Goal: Task Accomplishment & Management: Manage account settings

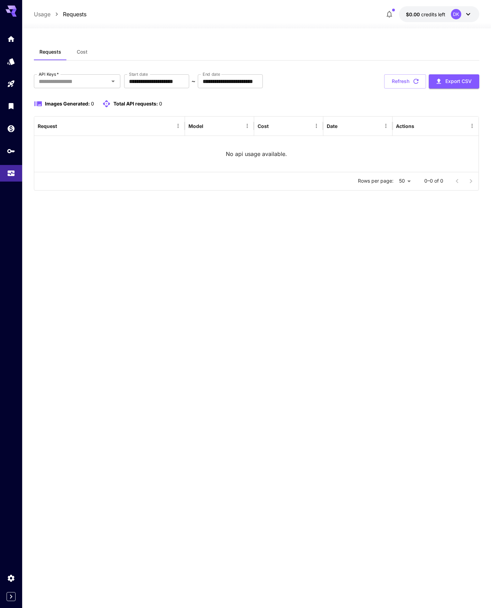
click at [8, 14] on icon at bounding box center [11, 11] width 11 height 11
click at [15, 15] on icon at bounding box center [14, 15] width 6 height 4
click at [13, 46] on link at bounding box center [11, 38] width 22 height 17
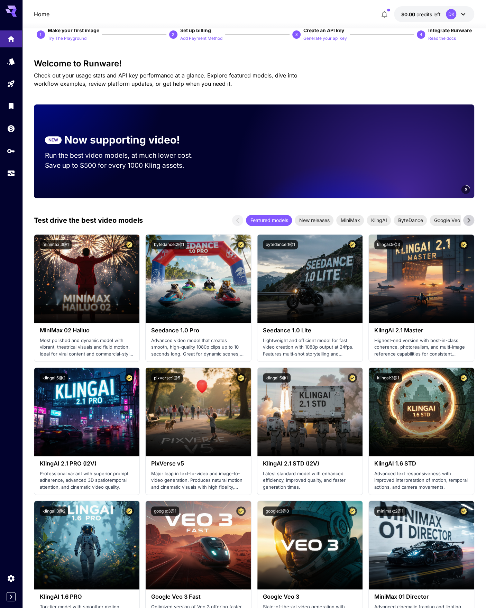
scroll to position [69, 0]
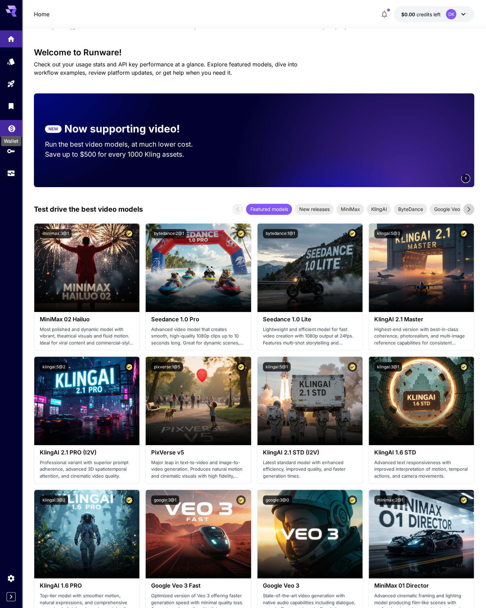
click at [10, 132] on div "Wallet" at bounding box center [10, 139] width 21 height 16
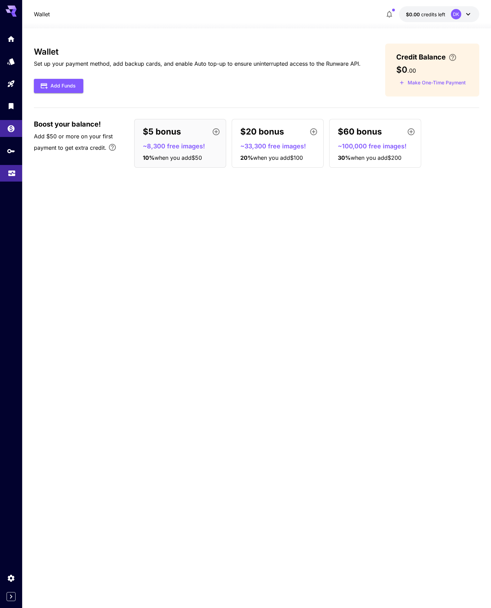
click at [7, 175] on link at bounding box center [11, 173] width 22 height 17
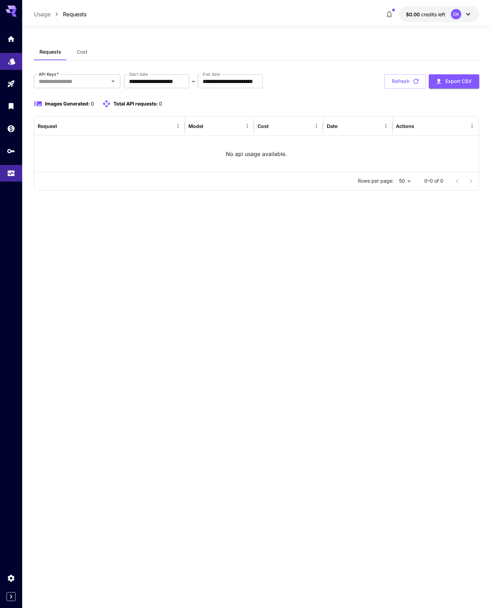
click at [17, 64] on link at bounding box center [11, 61] width 22 height 17
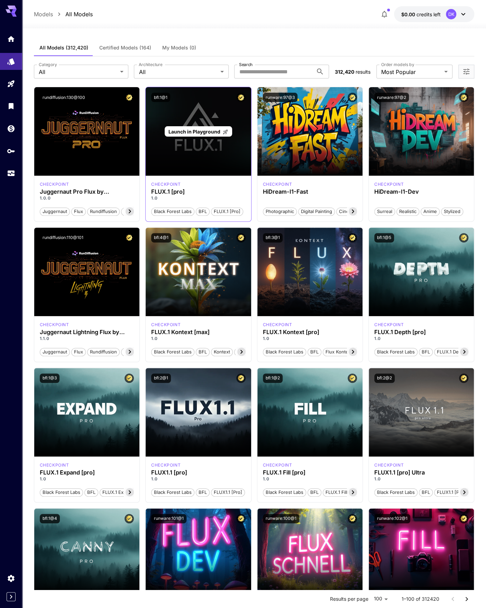
click at [207, 155] on div "Launch in Playground" at bounding box center [198, 131] width 105 height 89
click at [188, 133] on span "Launch in Playground" at bounding box center [195, 132] width 52 height 6
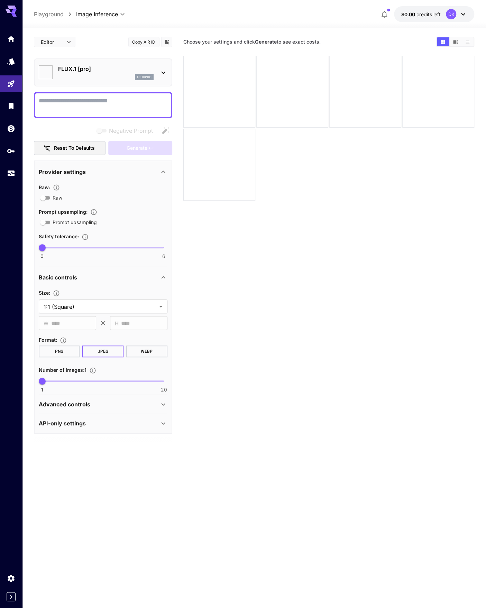
type input "**"
click at [428, 12] on span "credits left" at bounding box center [428, 14] width 24 height 6
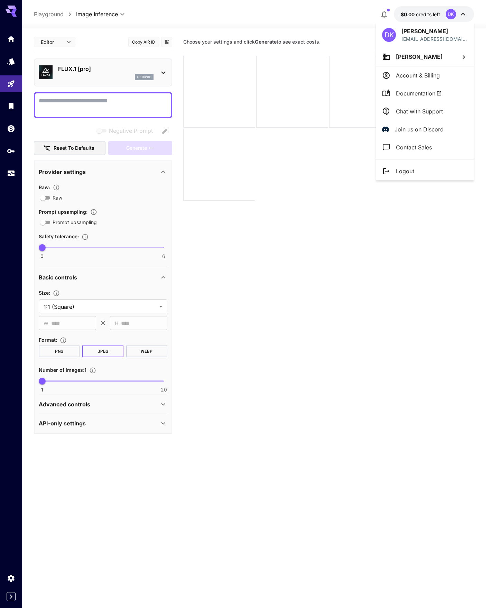
click at [422, 79] on p "Account & Billing" at bounding box center [418, 75] width 44 height 8
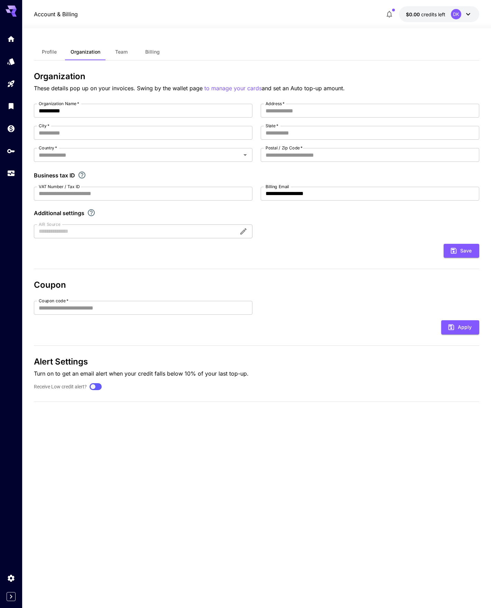
click at [51, 52] on span "Profile" at bounding box center [49, 52] width 15 height 6
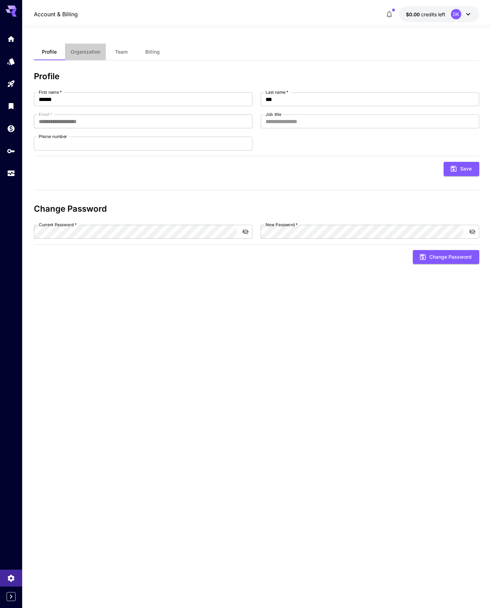
click at [77, 51] on span "Organization" at bounding box center [86, 52] width 30 height 6
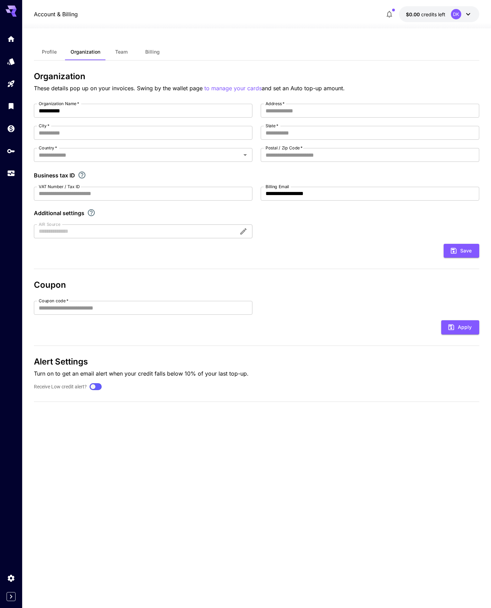
click at [121, 54] on span "Team" at bounding box center [121, 52] width 12 height 6
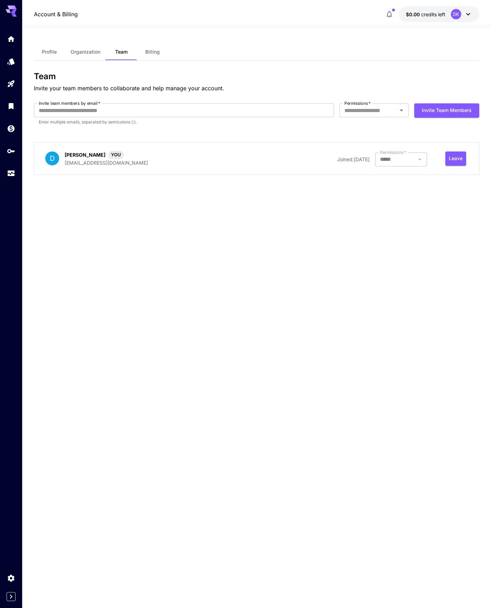
click at [149, 52] on span "Billing" at bounding box center [152, 52] width 15 height 6
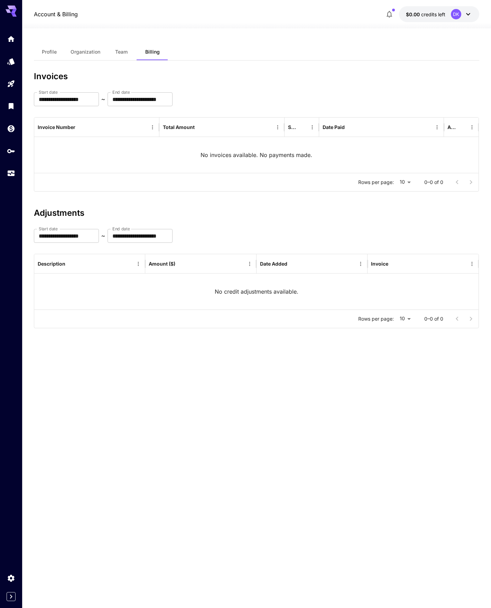
click at [53, 50] on span "Profile" at bounding box center [49, 52] width 15 height 6
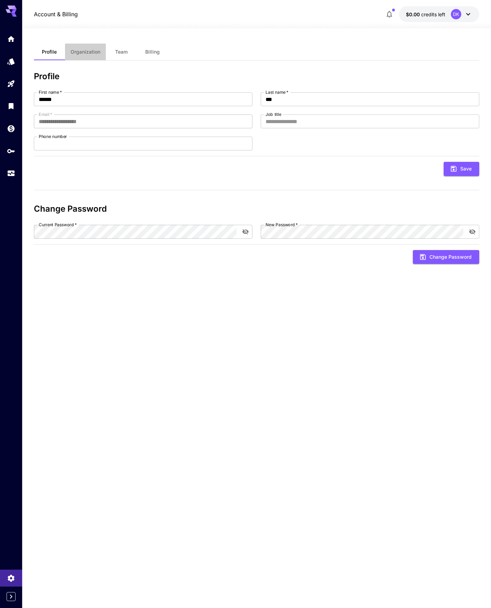
click at [84, 48] on button "Organization" at bounding box center [85, 52] width 41 height 17
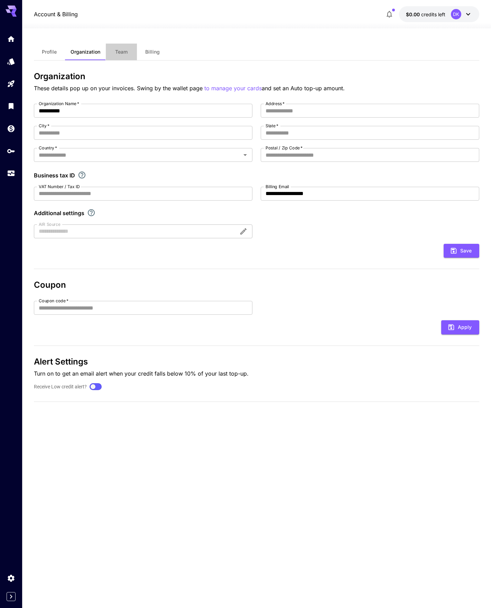
click at [136, 53] on button "Team" at bounding box center [121, 52] width 31 height 17
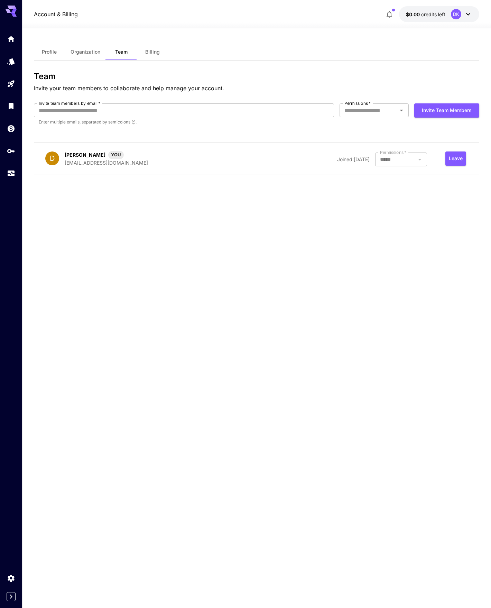
click at [163, 53] on button "Billing" at bounding box center [152, 52] width 31 height 17
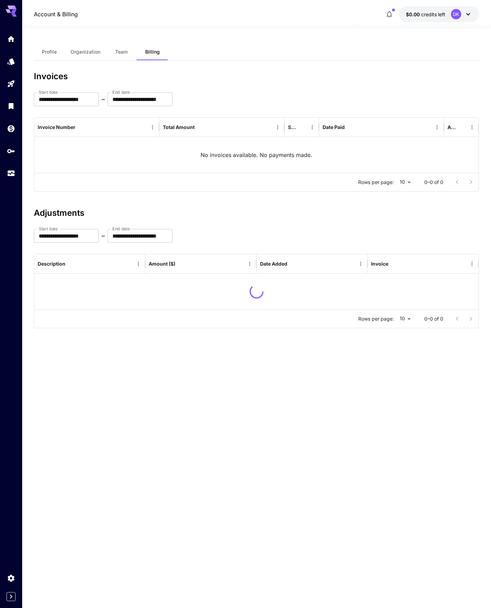
click at [80, 52] on span "Organization" at bounding box center [86, 52] width 30 height 6
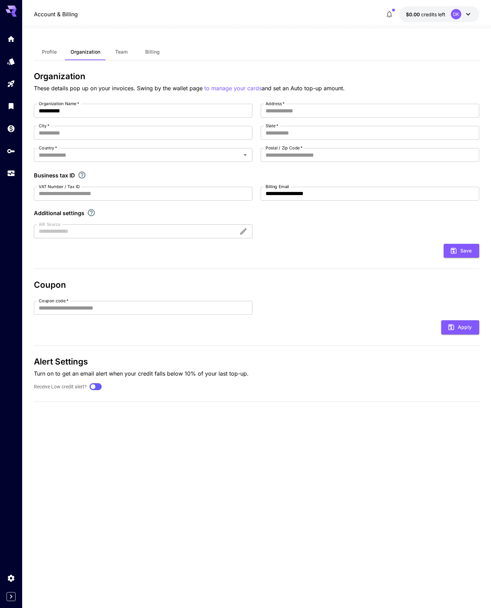
click at [66, 55] on button "Organization" at bounding box center [85, 52] width 41 height 17
click at [49, 54] on span "Profile" at bounding box center [49, 52] width 15 height 6
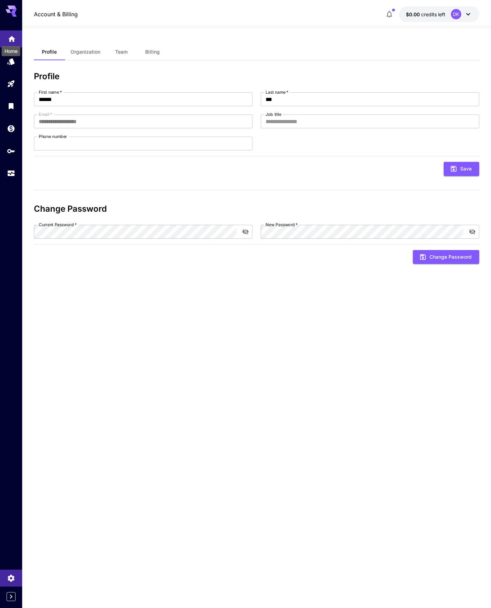
click at [15, 40] on icon "Home" at bounding box center [12, 37] width 8 height 8
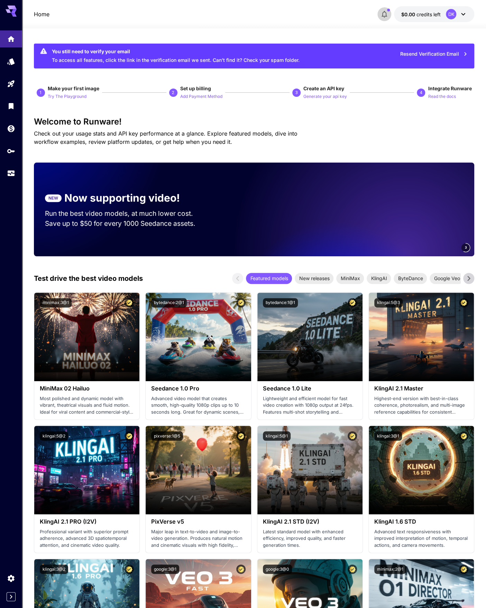
click at [381, 10] on icon "button" at bounding box center [384, 14] width 8 height 8
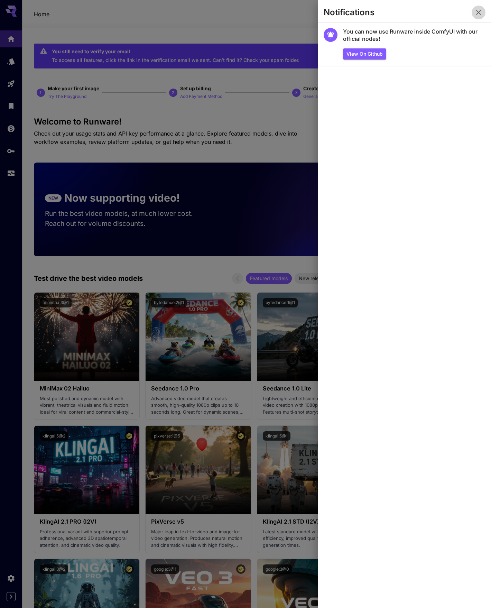
click at [481, 14] on icon "button" at bounding box center [479, 12] width 8 height 8
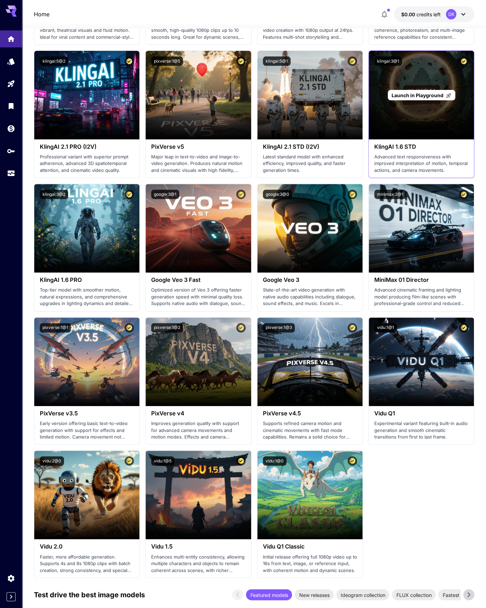
scroll to position [381, 0]
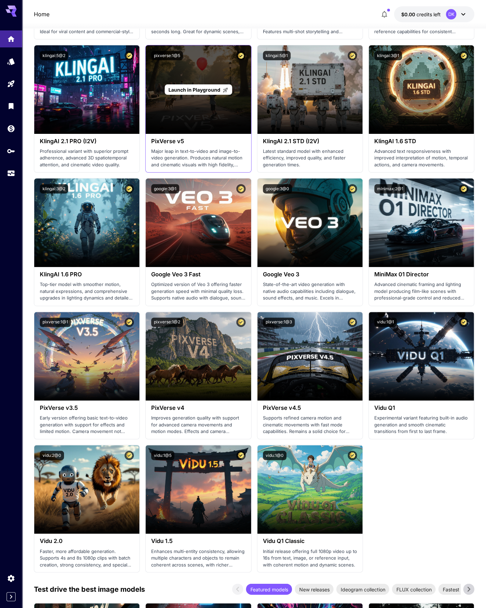
click at [197, 81] on div "Launch in Playground" at bounding box center [198, 89] width 105 height 89
click at [198, 87] on span "Launch in Playground" at bounding box center [195, 90] width 52 height 6
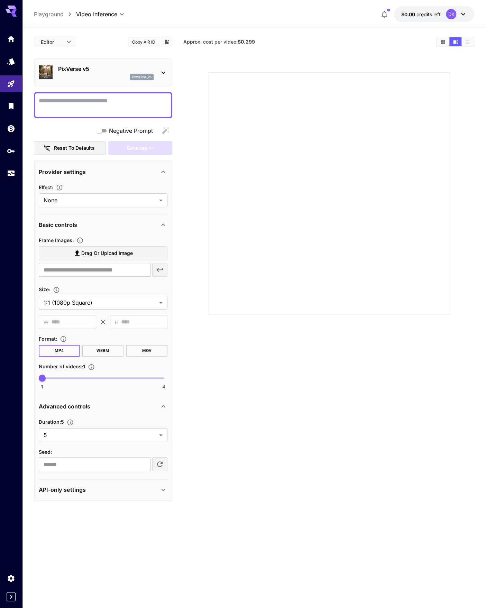
click at [11, 13] on icon at bounding box center [11, 11] width 11 height 11
click at [12, 9] on icon at bounding box center [11, 11] width 11 height 11
click at [10, 581] on div "Settings" at bounding box center [13, 589] width 26 height 16
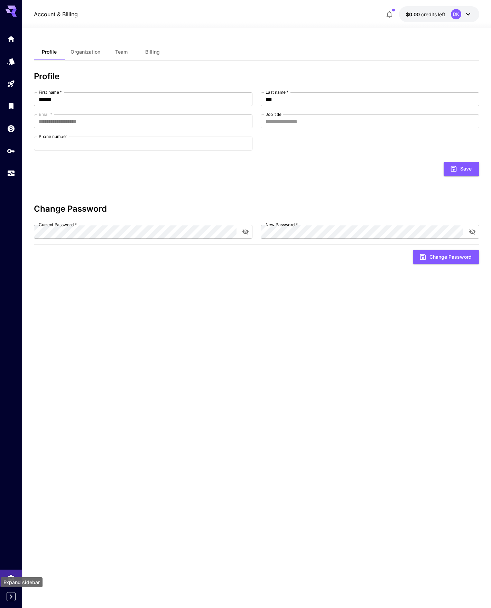
click at [9, 594] on icon "Expand sidebar" at bounding box center [11, 597] width 8 height 8
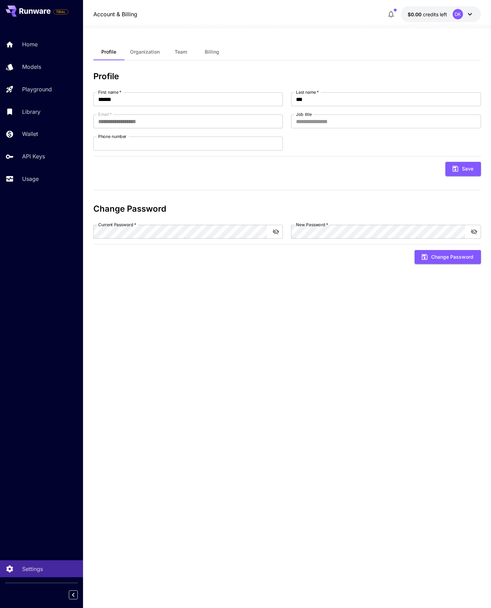
click at [219, 53] on button "Billing" at bounding box center [212, 52] width 31 height 17
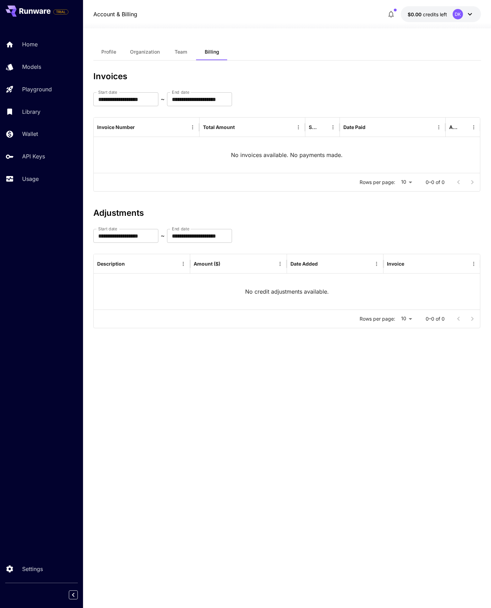
click at [179, 53] on span "Team" at bounding box center [181, 52] width 12 height 6
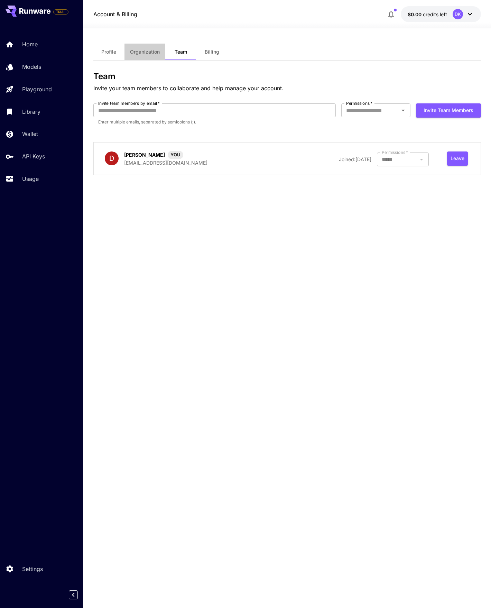
click at [147, 52] on span "Organization" at bounding box center [145, 52] width 30 height 6
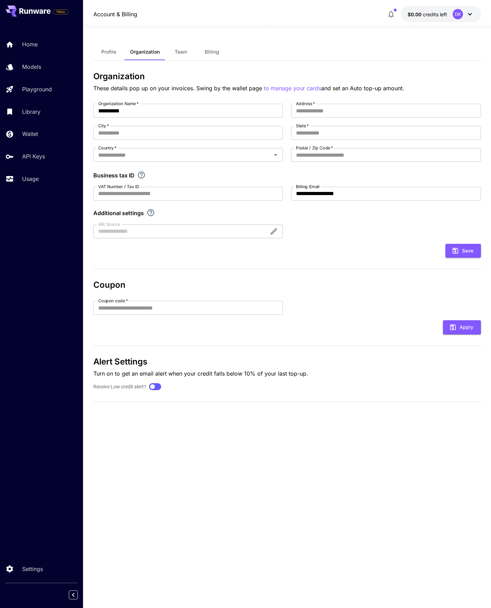
click at [111, 52] on span "Profile" at bounding box center [108, 52] width 15 height 6
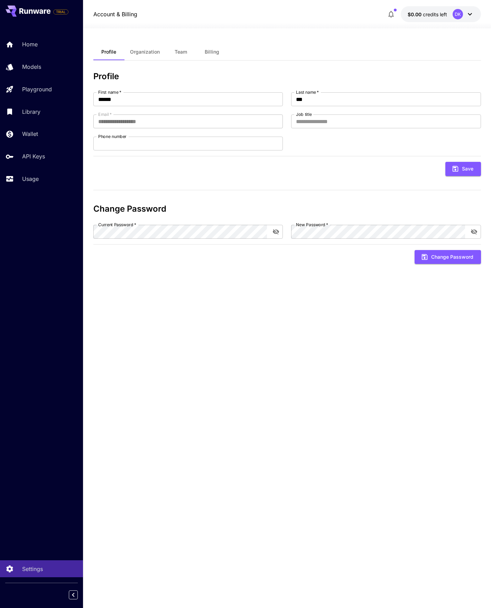
click at [426, 20] on div at bounding box center [287, 24] width 408 height 8
click at [433, 15] on span "credits left" at bounding box center [435, 14] width 24 height 6
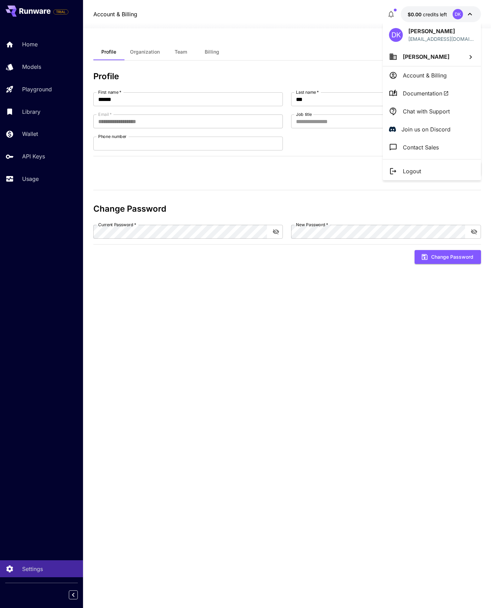
click at [430, 93] on span "Documentation" at bounding box center [426, 93] width 46 height 8
